Goal: Task Accomplishment & Management: Use online tool/utility

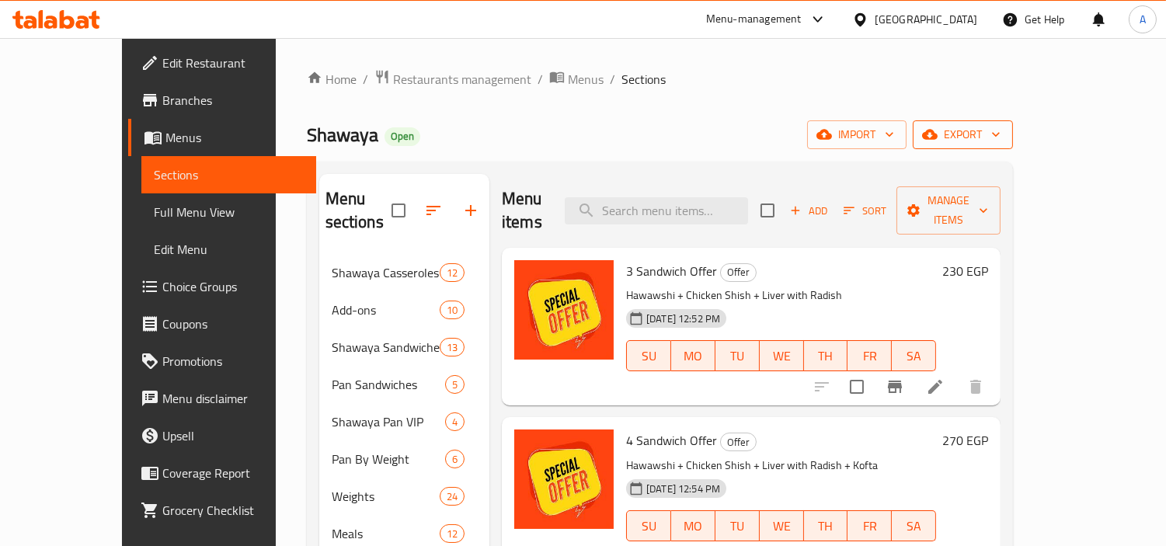
click at [1000, 141] on span "export" at bounding box center [962, 134] width 75 height 19
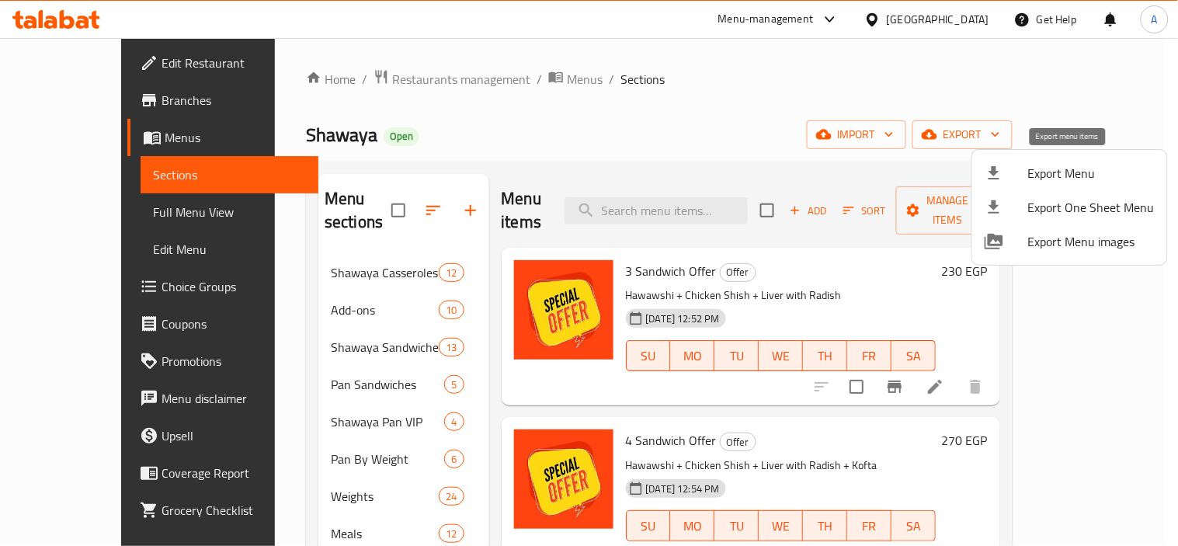
click at [1033, 164] on span "Export Menu" at bounding box center [1091, 173] width 127 height 19
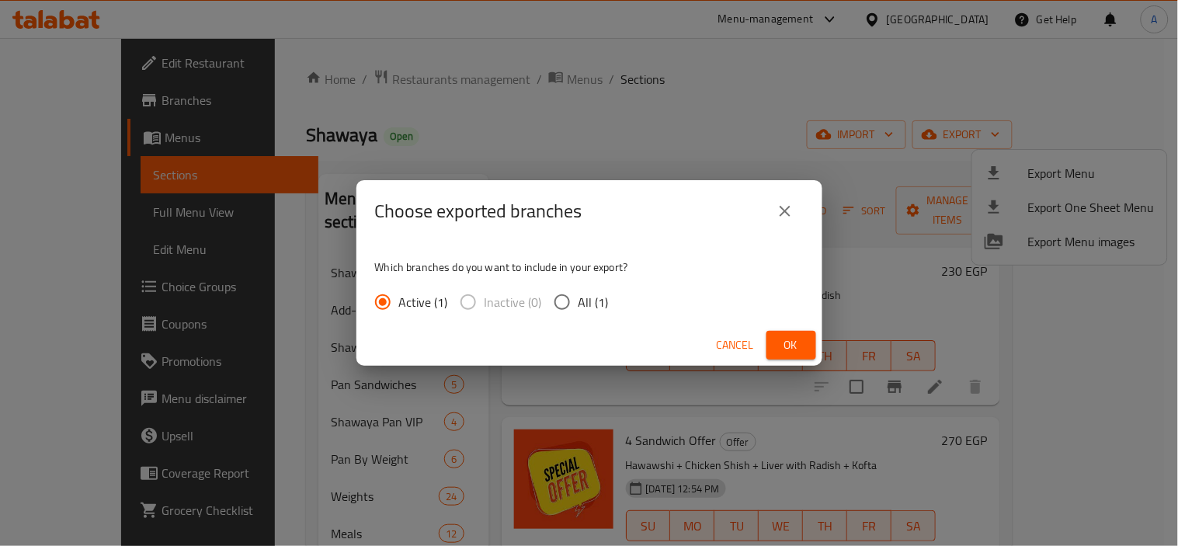
drag, startPoint x: 617, startPoint y: 303, endPoint x: 588, endPoint y: 293, distance: 31.2
click at [611, 306] on div "Active (1) Inactive (0) All (1)" at bounding box center [498, 302] width 246 height 33
click at [587, 293] on span "All (1)" at bounding box center [594, 302] width 30 height 19
click at [579, 293] on input "All (1)" at bounding box center [562, 302] width 33 height 33
radio input "true"
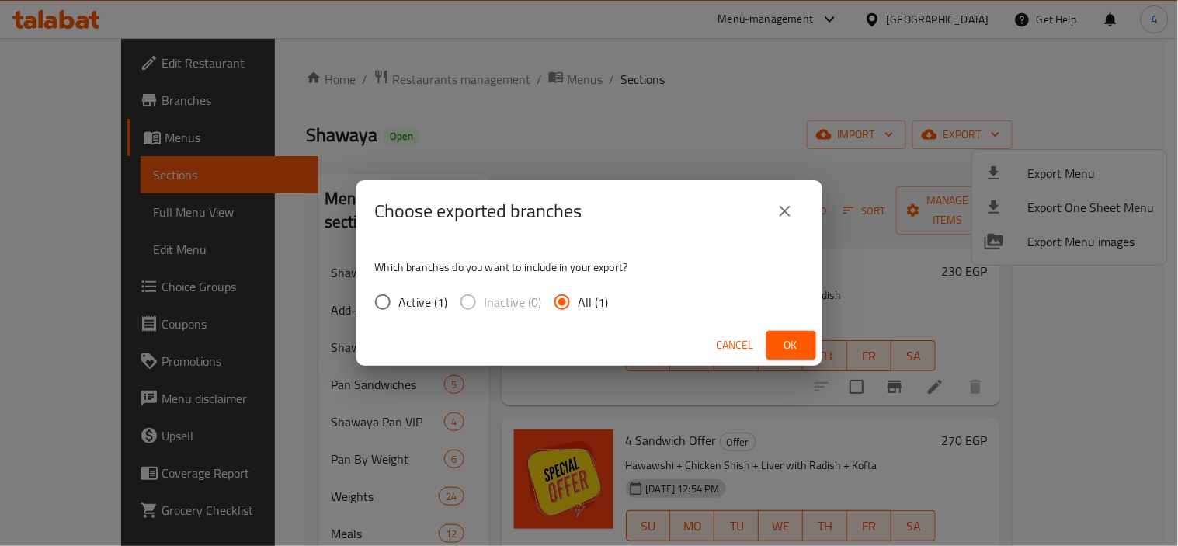
click at [789, 329] on div "Cancel Ok" at bounding box center [589, 345] width 466 height 41
click at [796, 340] on span "Ok" at bounding box center [791, 344] width 25 height 19
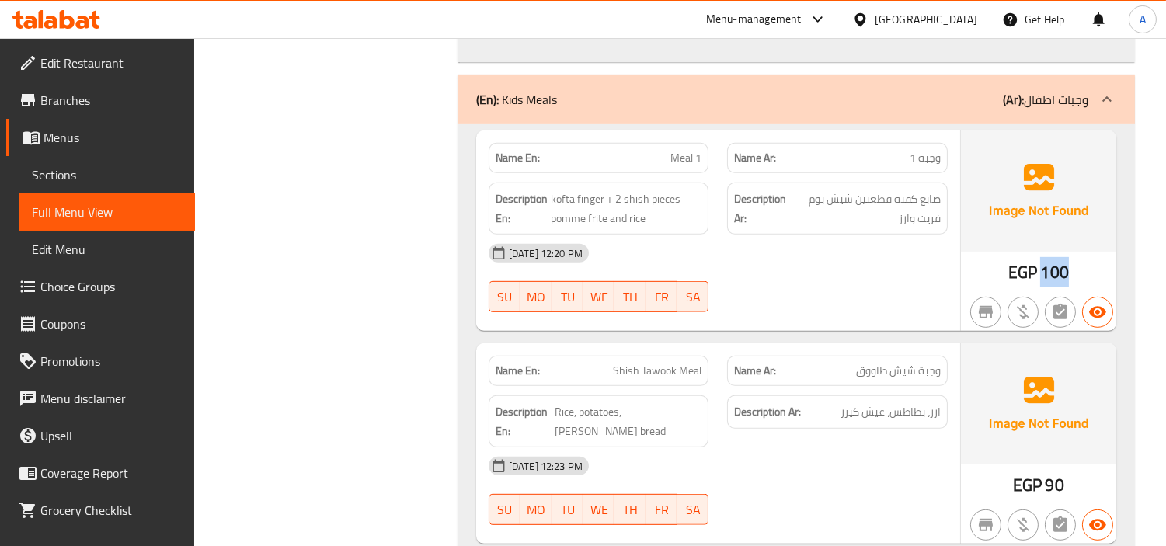
scroll to position [22261, 0]
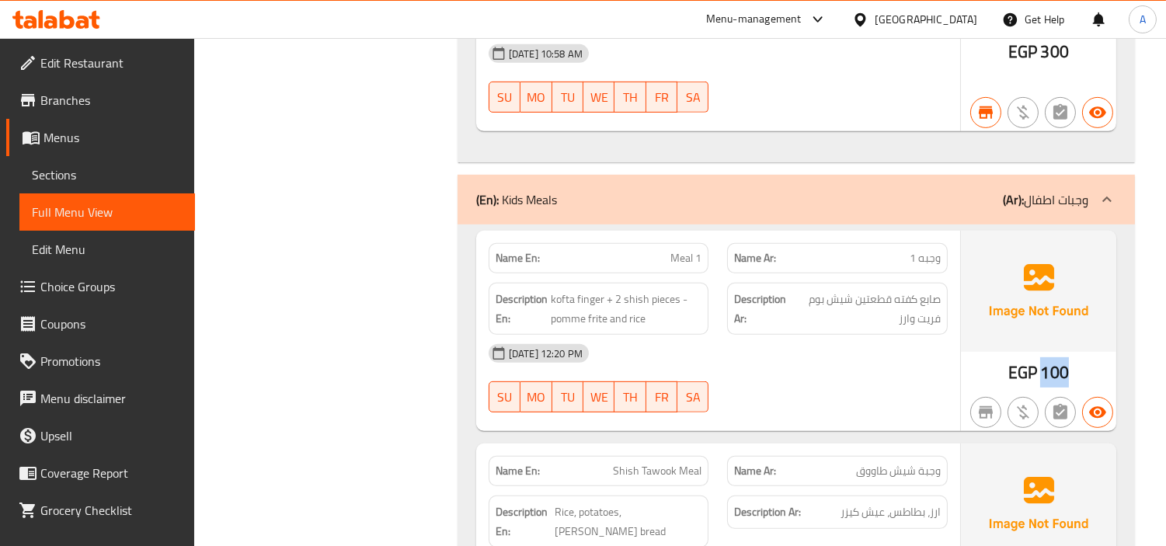
click at [868, 12] on icon at bounding box center [860, 20] width 16 height 16
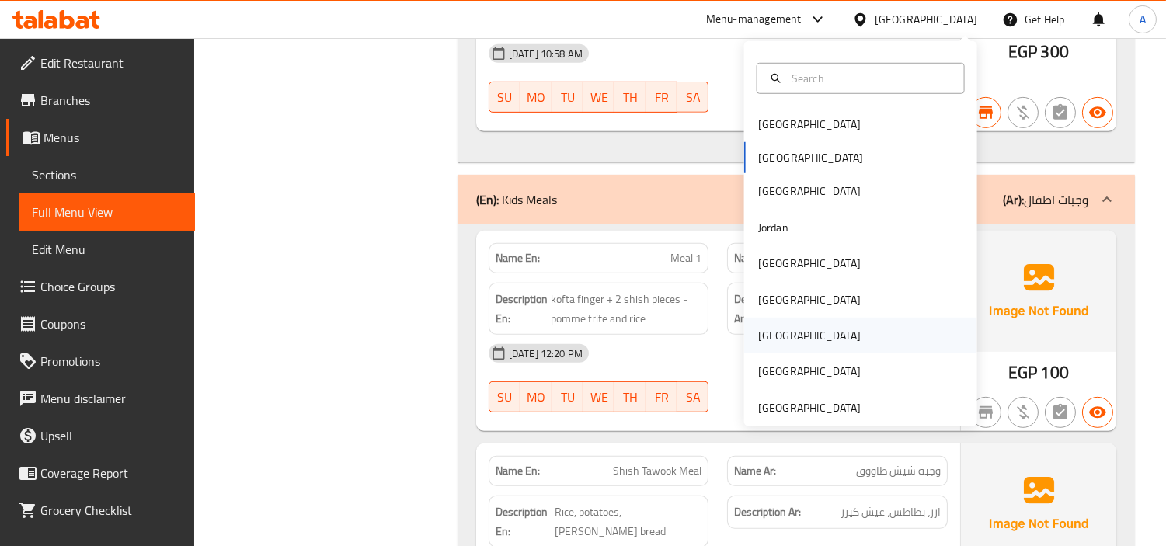
click at [808, 332] on div "[GEOGRAPHIC_DATA]" at bounding box center [860, 336] width 233 height 36
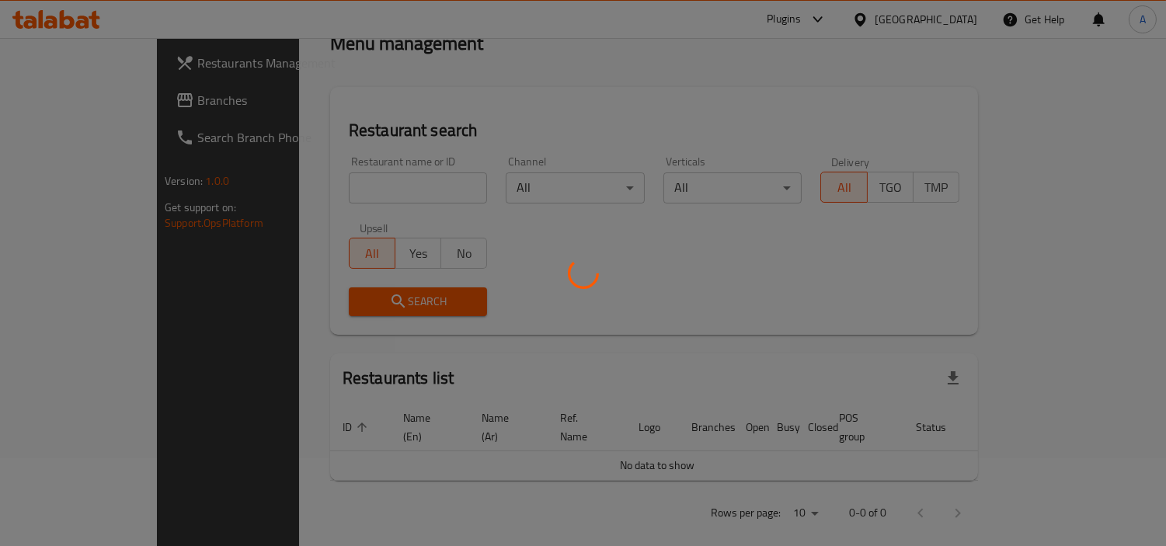
scroll to position [633, 0]
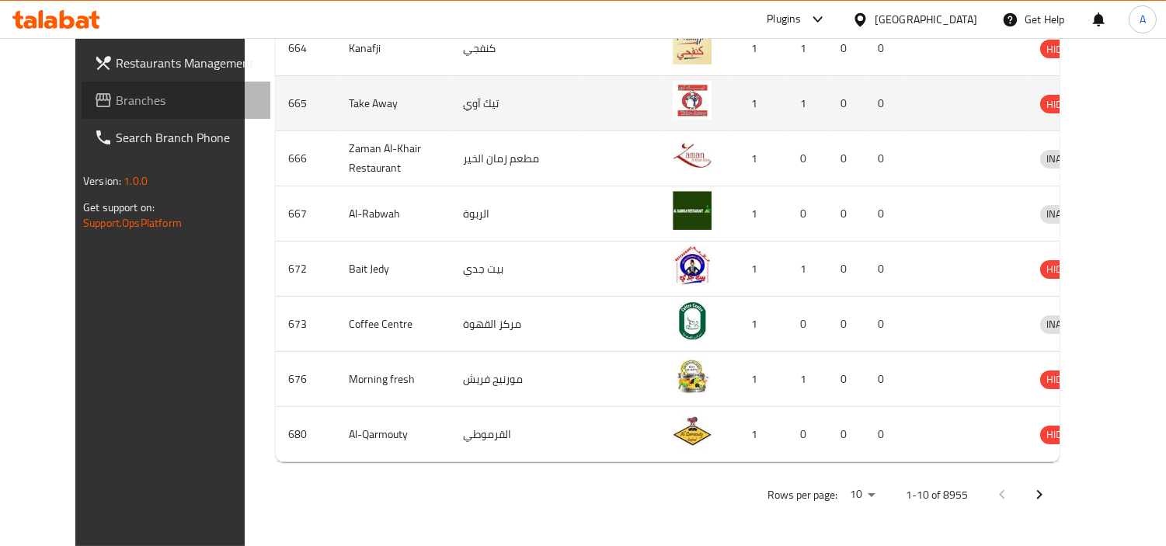
drag, startPoint x: 89, startPoint y: 92, endPoint x: 459, endPoint y: 98, distance: 369.7
click at [116, 92] on span "Branches" at bounding box center [187, 100] width 142 height 19
